Goal: Task Accomplishment & Management: Manage account settings

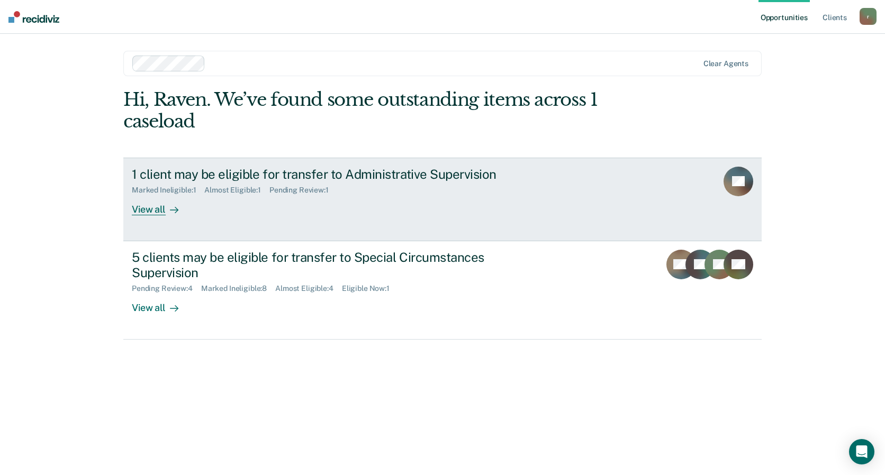
click at [152, 206] on div "View all" at bounding box center [161, 205] width 59 height 21
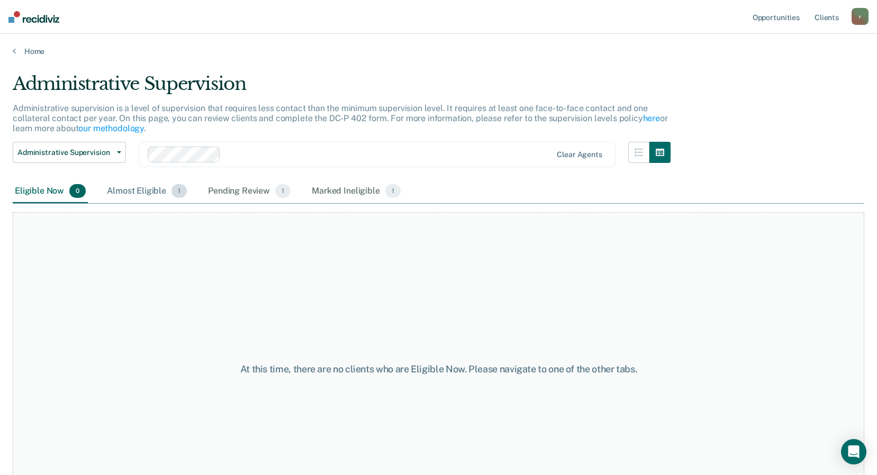
click at [136, 189] on div "Almost Eligible 1" at bounding box center [147, 191] width 84 height 23
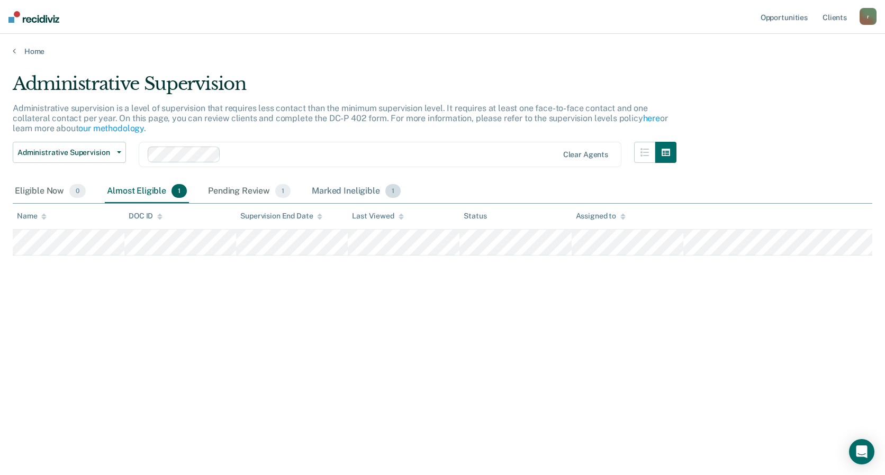
click at [333, 188] on div "Marked Ineligible 1" at bounding box center [356, 191] width 93 height 23
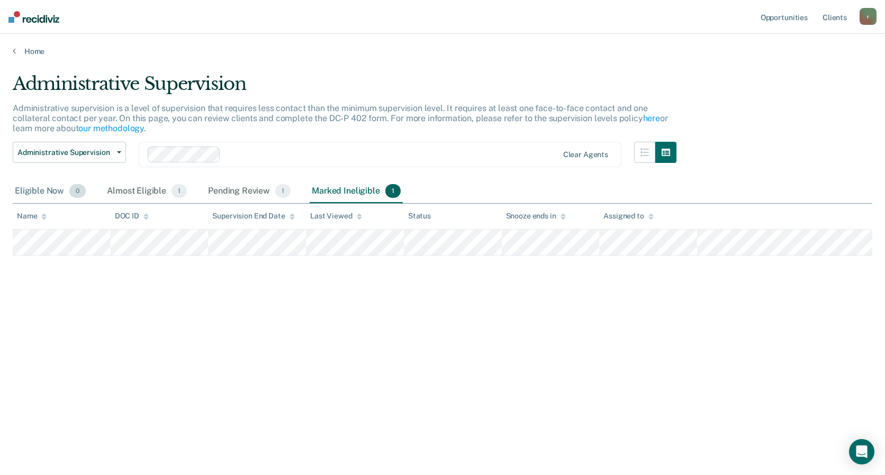
click at [40, 192] on div "Eligible Now 0" at bounding box center [50, 191] width 75 height 23
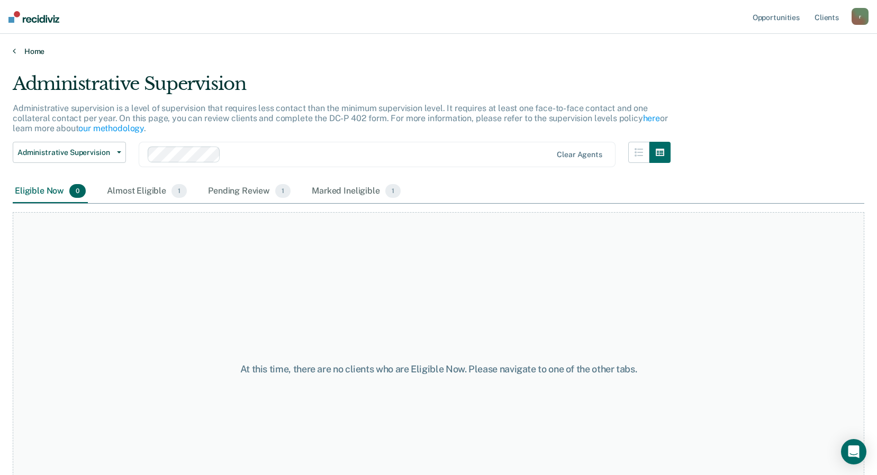
click at [38, 53] on link "Home" at bounding box center [439, 52] width 852 height 10
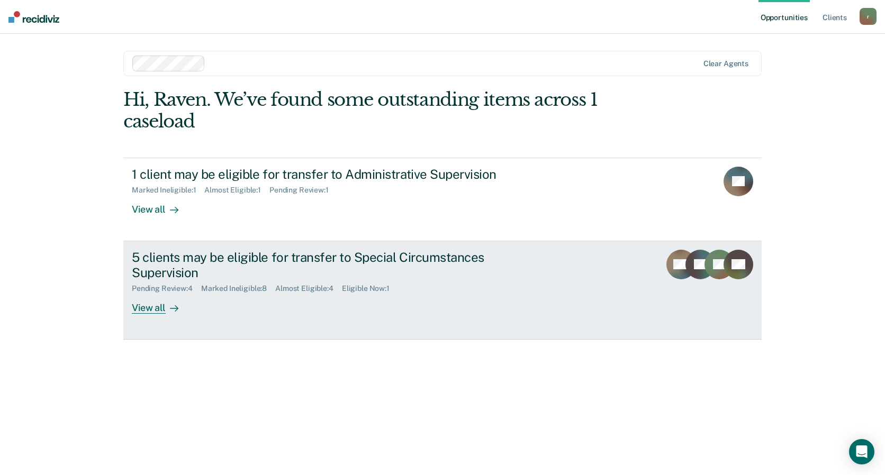
click at [150, 304] on div "View all" at bounding box center [161, 303] width 59 height 21
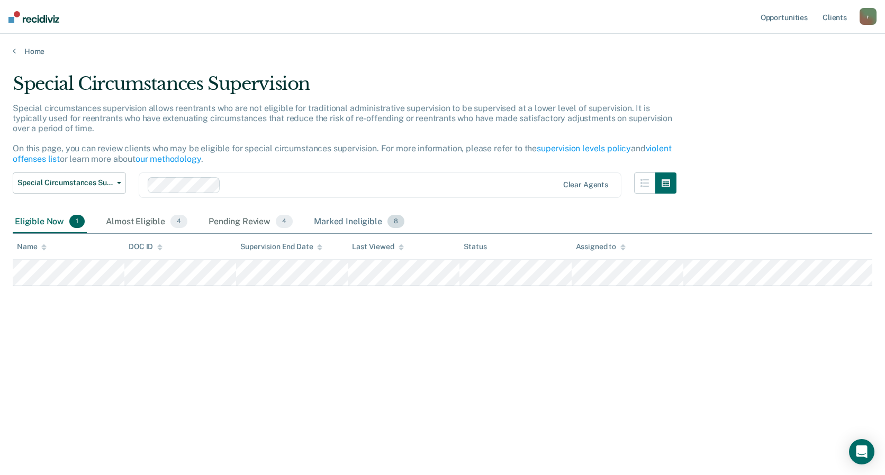
click at [345, 224] on div "Marked Ineligible 8" at bounding box center [359, 222] width 95 height 23
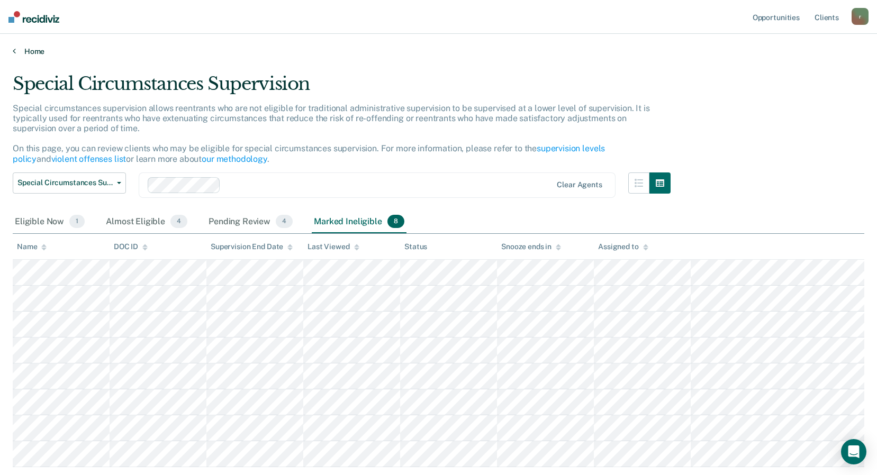
click at [31, 51] on link "Home" at bounding box center [439, 52] width 852 height 10
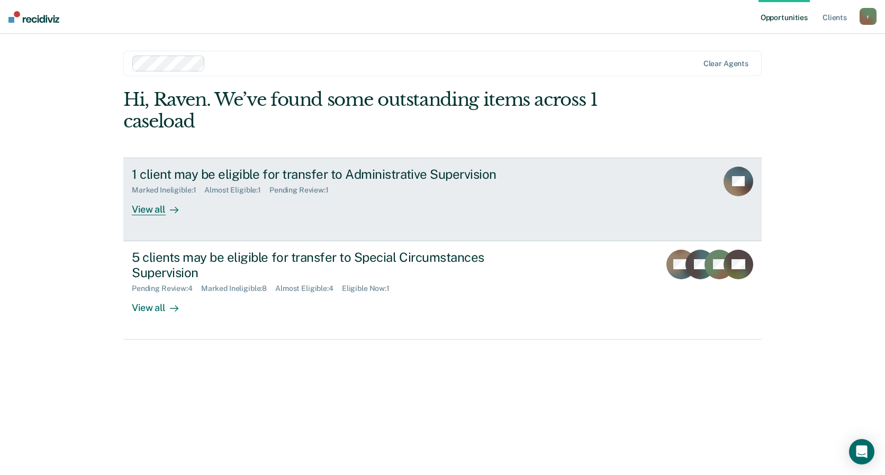
click at [158, 215] on link "1 client may be eligible for transfer to Administrative Supervision Marked Inel…" at bounding box center [442, 200] width 639 height 84
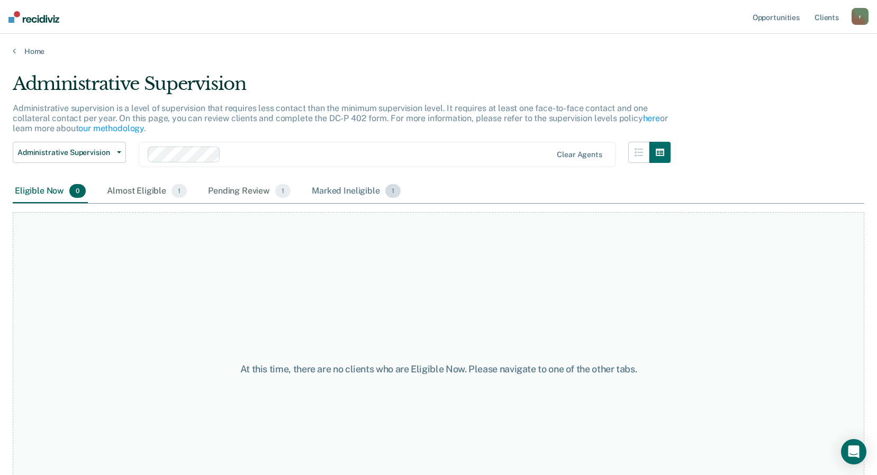
click at [354, 193] on div "Marked Ineligible 1" at bounding box center [356, 191] width 93 height 23
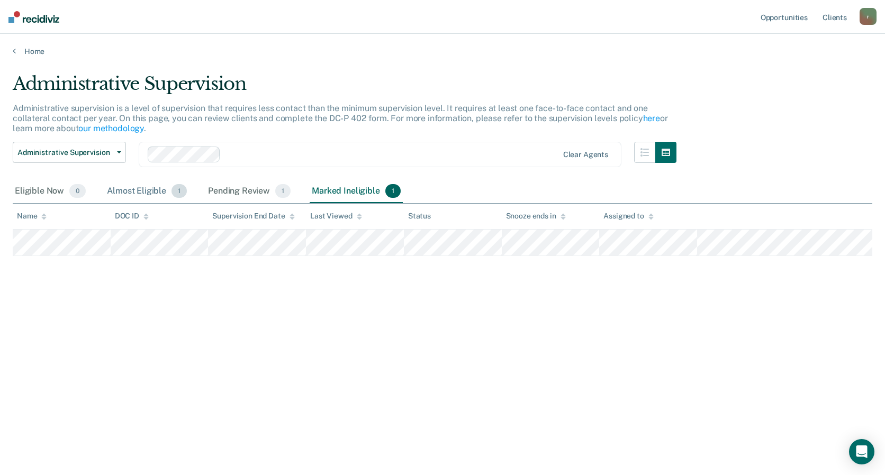
click at [135, 191] on div "Almost Eligible 1" at bounding box center [147, 191] width 84 height 23
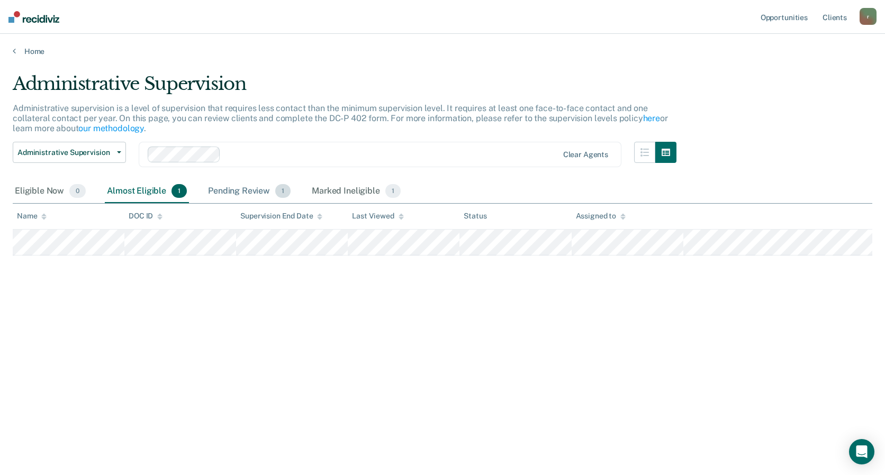
click at [242, 191] on div "Pending Review 1" at bounding box center [249, 191] width 87 height 23
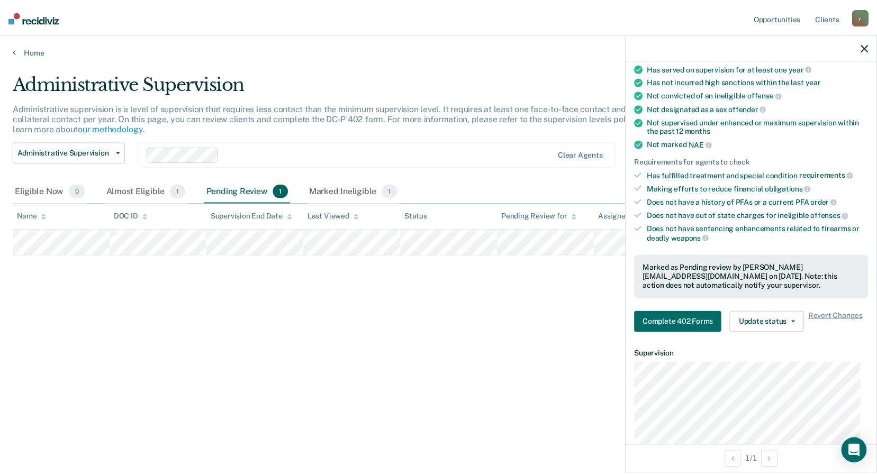
scroll to position [212, 0]
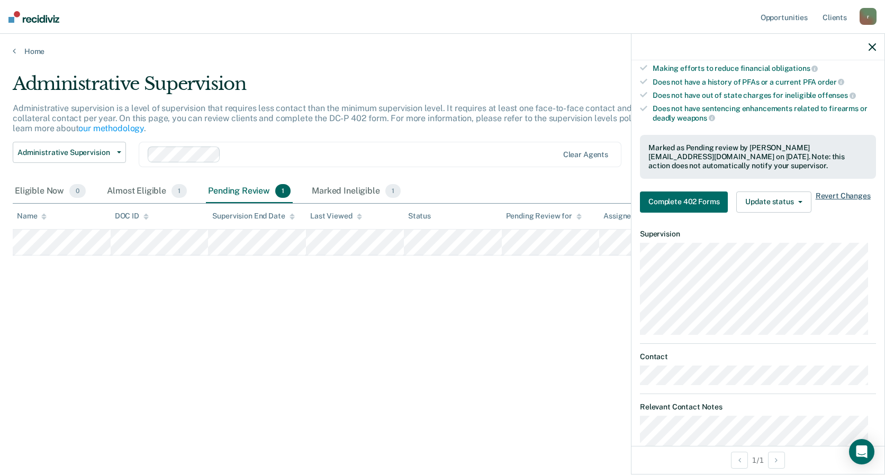
click at [833, 202] on span "Revert Changes" at bounding box center [843, 202] width 55 height 21
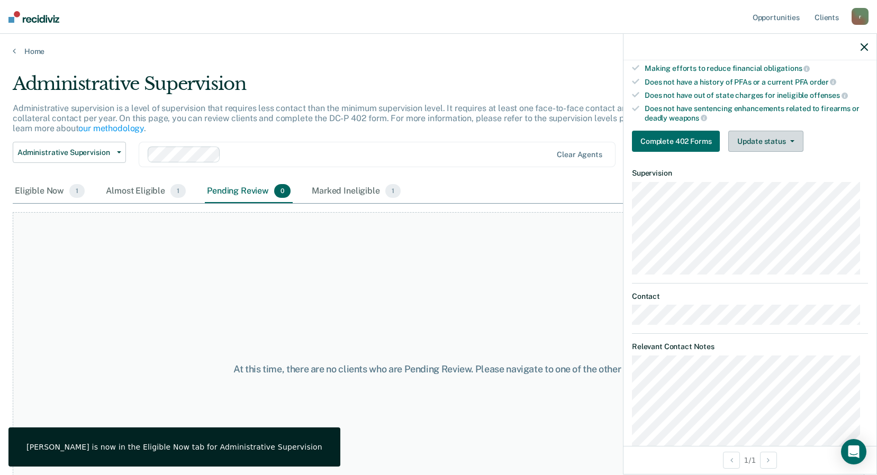
click at [792, 137] on button "Update status" at bounding box center [766, 141] width 75 height 21
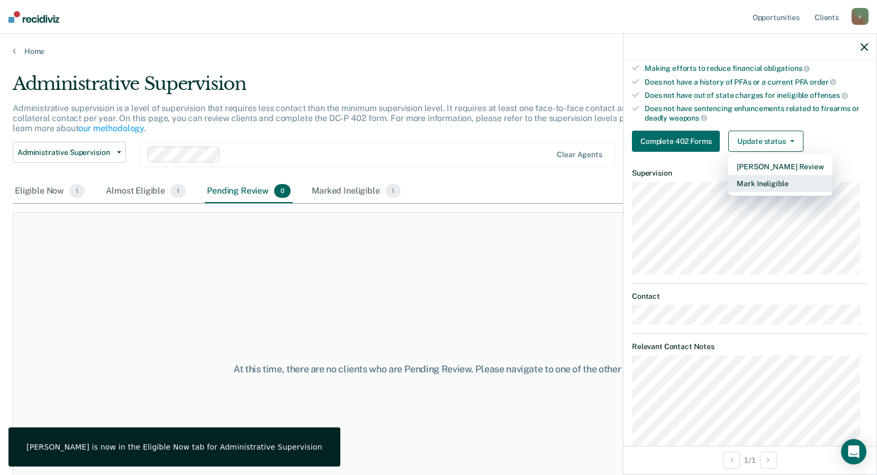
click at [775, 185] on button "Mark Ineligible" at bounding box center [781, 183] width 104 height 17
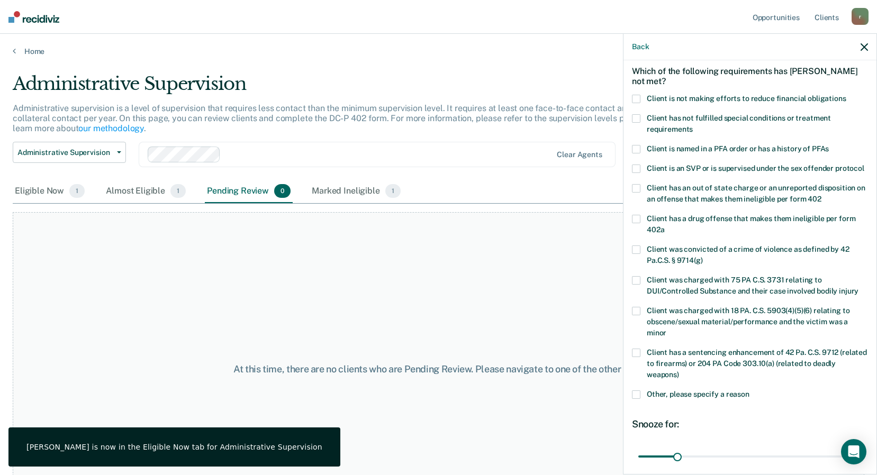
scroll to position [36, 0]
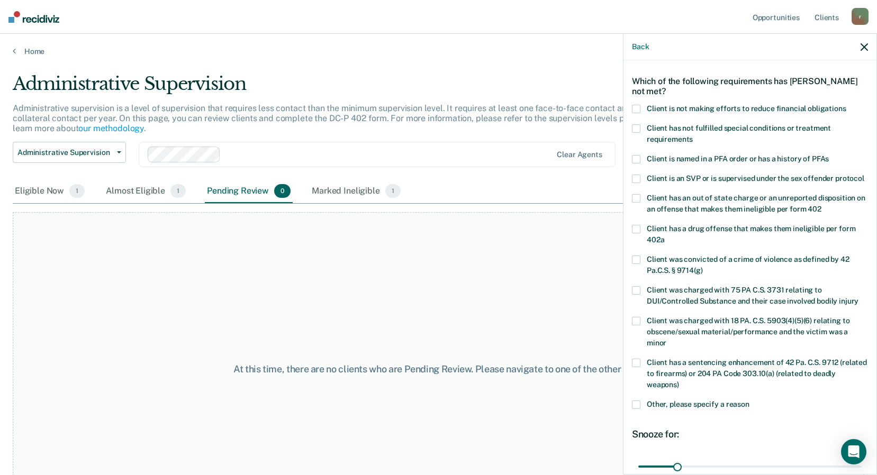
click at [687, 303] on span "Client was charged with 75 PA C.S. 3731 relating to DUI/Controlled Substance an…" at bounding box center [753, 296] width 212 height 20
click at [859, 298] on input "Client was charged with 75 PA C.S. 3731 relating to DUI/Controlled Substance an…" at bounding box center [859, 298] width 0 height 0
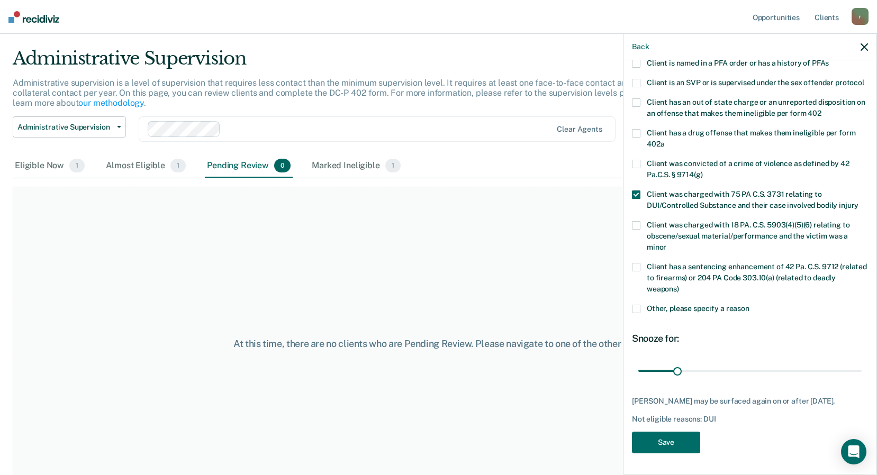
scroll to position [51, 0]
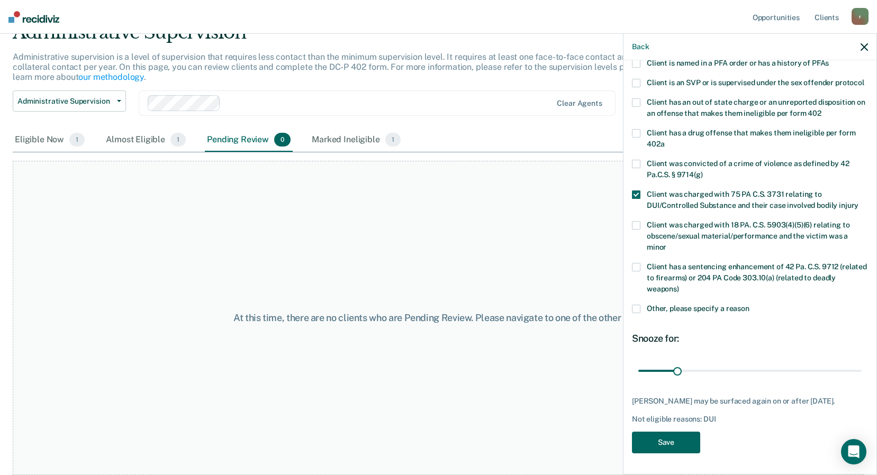
click at [656, 444] on button "Save" at bounding box center [666, 443] width 68 height 22
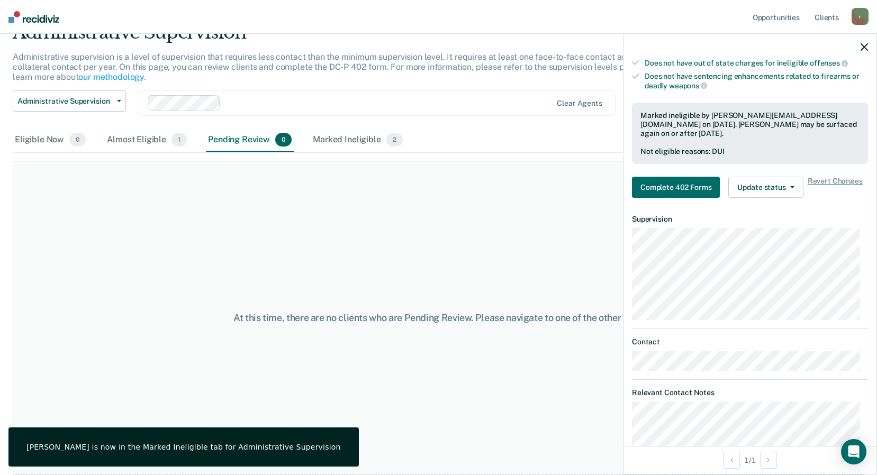
scroll to position [301, 0]
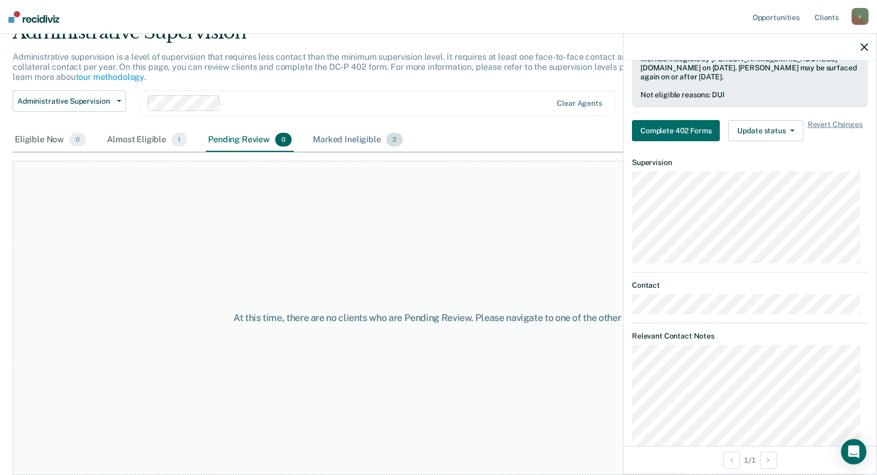
click at [327, 140] on div "Marked Ineligible 2" at bounding box center [358, 140] width 94 height 23
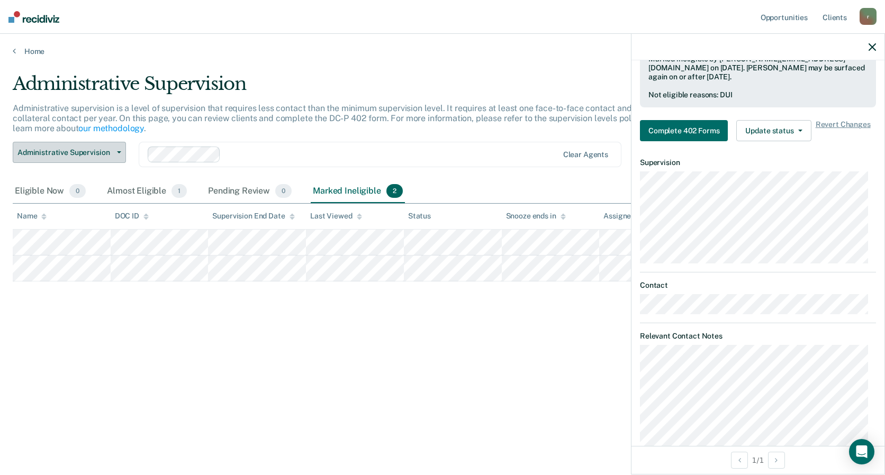
click at [118, 152] on icon "button" at bounding box center [119, 152] width 4 height 2
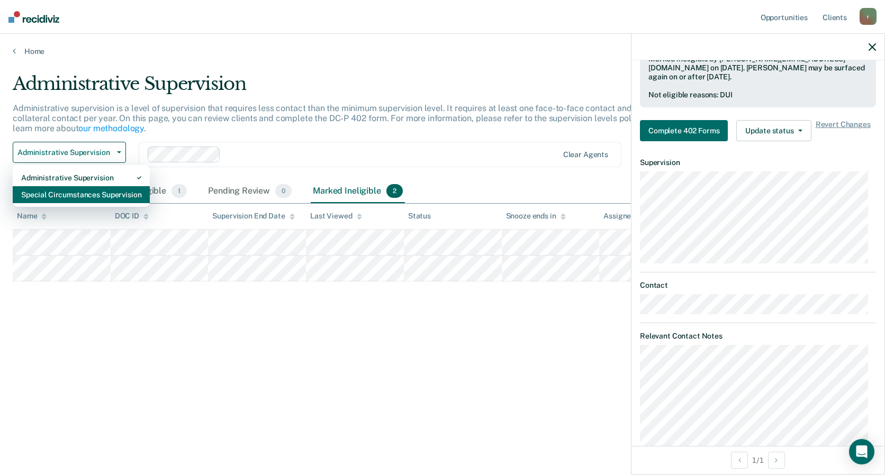
click at [108, 200] on div "Special Circumstances Supervision" at bounding box center [81, 194] width 120 height 17
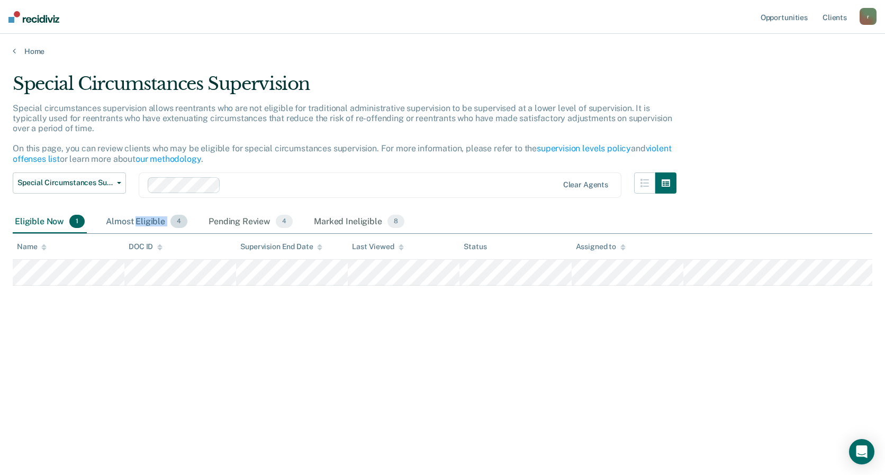
click at [134, 229] on div "Almost Eligible 4" at bounding box center [147, 222] width 86 height 23
